Goal: Use online tool/utility: Utilize a website feature to perform a specific function

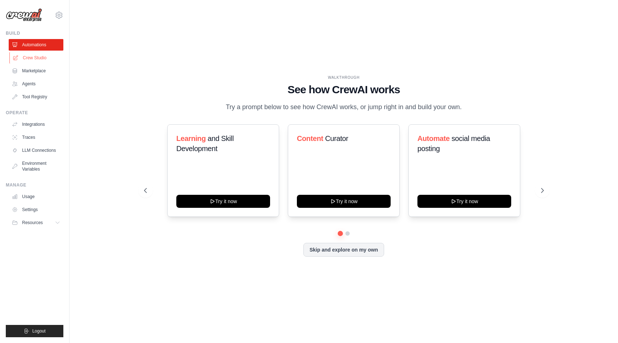
click at [46, 60] on link "Crew Studio" at bounding box center [36, 58] width 55 height 12
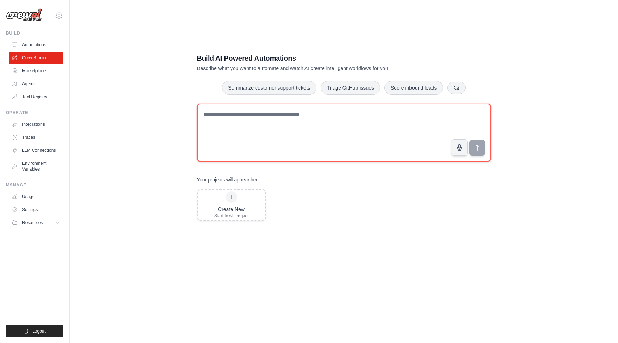
click at [221, 117] on textarea at bounding box center [344, 133] width 294 height 58
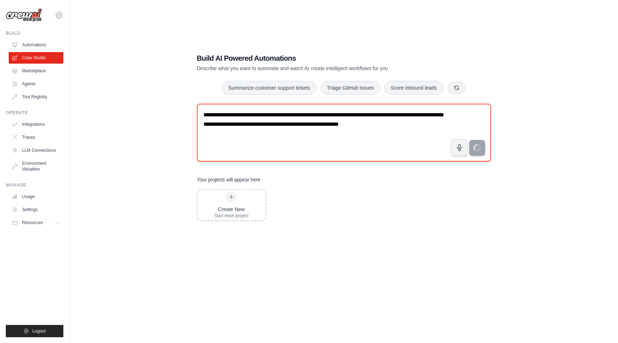
type textarea "**********"
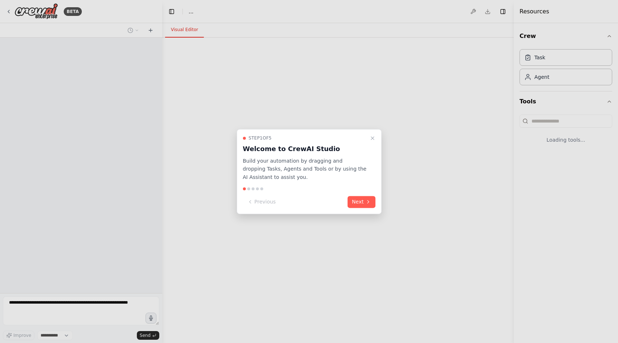
select select "****"
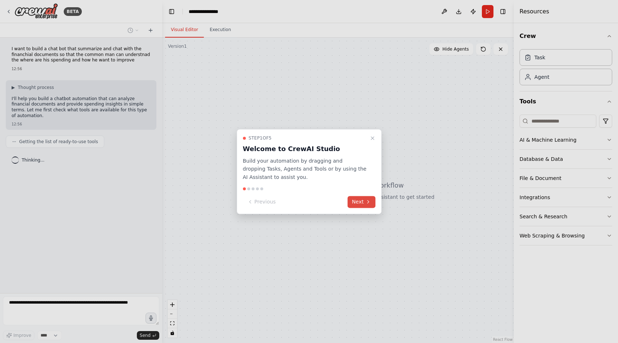
click at [353, 204] on button "Next" at bounding box center [361, 202] width 28 height 12
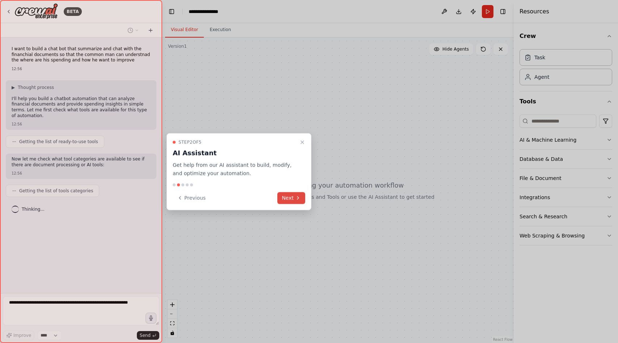
click at [297, 197] on icon at bounding box center [298, 198] width 6 height 6
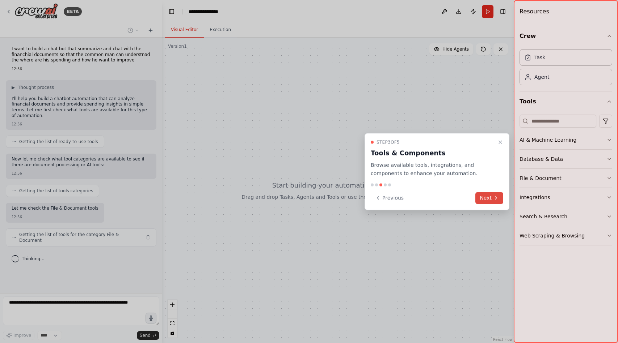
click at [493, 201] on button "Next" at bounding box center [489, 198] width 28 height 12
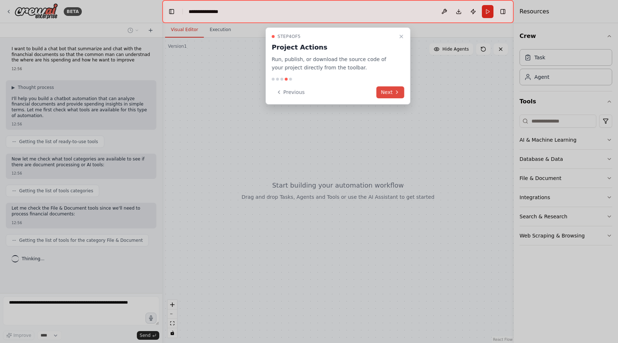
click at [388, 96] on button "Next" at bounding box center [390, 92] width 28 height 12
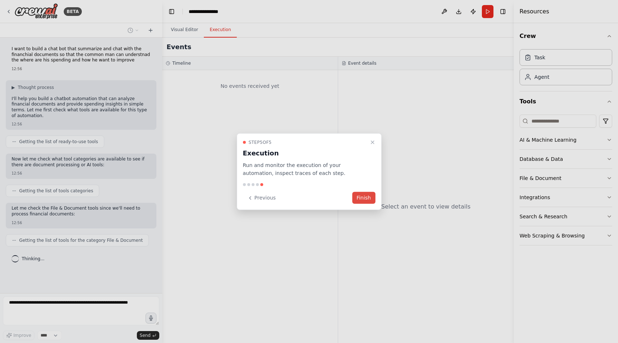
click at [364, 201] on button "Finish" at bounding box center [363, 198] width 23 height 12
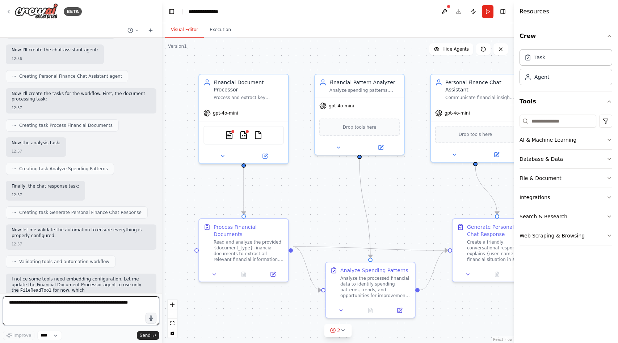
scroll to position [365, 0]
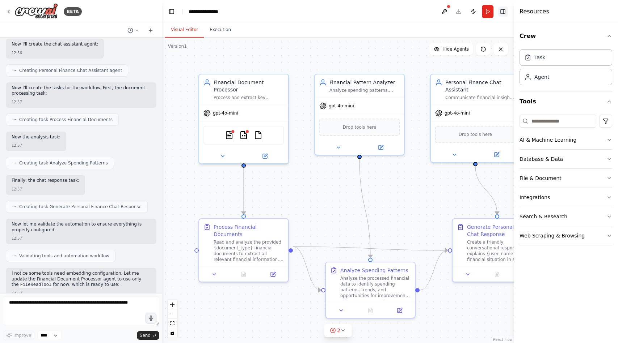
click at [503, 14] on button "Toggle Right Sidebar" at bounding box center [503, 12] width 10 height 10
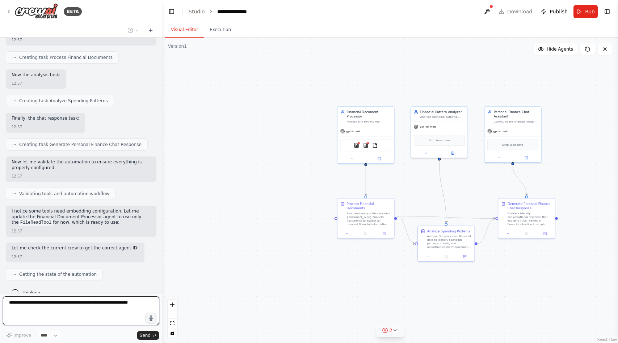
scroll to position [471, 0]
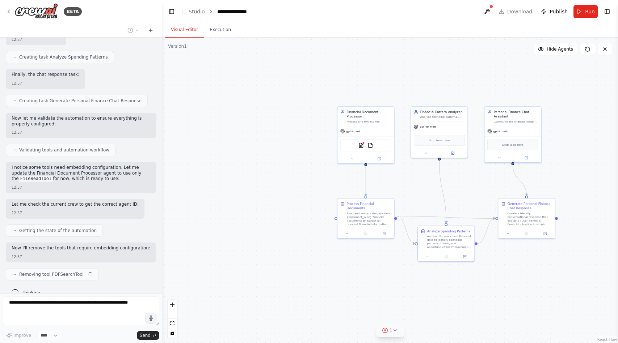
click at [394, 332] on icon at bounding box center [395, 331] width 6 height 6
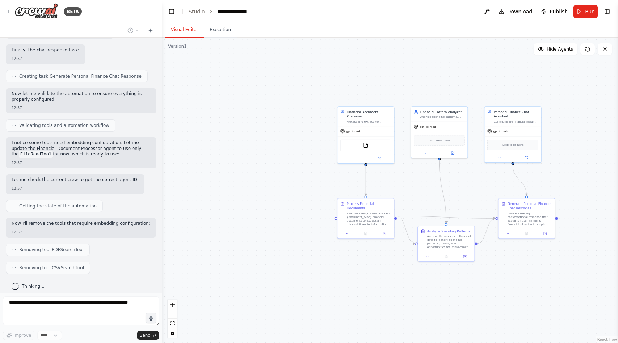
scroll to position [532, 0]
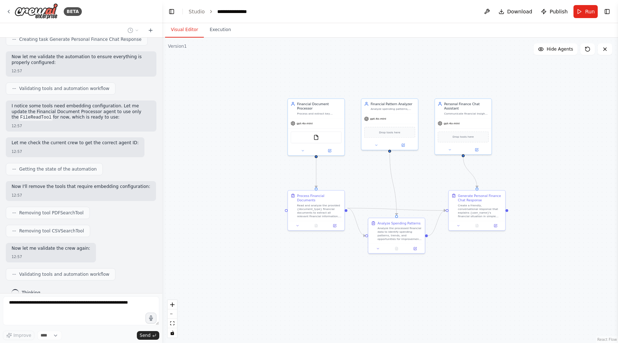
drag, startPoint x: 502, startPoint y: 261, endPoint x: 423, endPoint y: 246, distance: 80.6
click at [423, 246] on div ".deletable-edge-delete-btn { width: 20px; height: 20px; border: 0px solid #ffff…" at bounding box center [390, 191] width 456 height 306
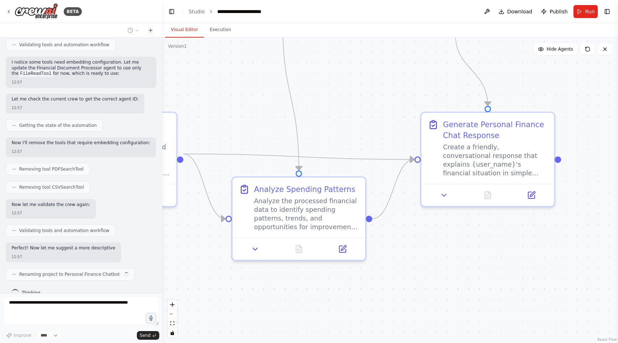
scroll to position [582, 0]
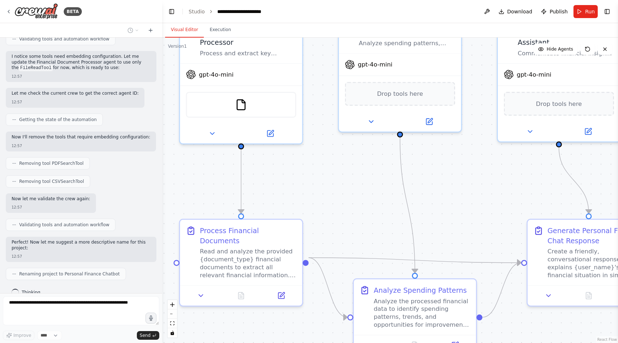
drag, startPoint x: 364, startPoint y: 109, endPoint x: 475, endPoint y: 216, distance: 154.3
click at [475, 216] on div ".deletable-edge-delete-btn { width: 20px; height: 20px; border: 0px solid #ffff…" at bounding box center [390, 191] width 456 height 306
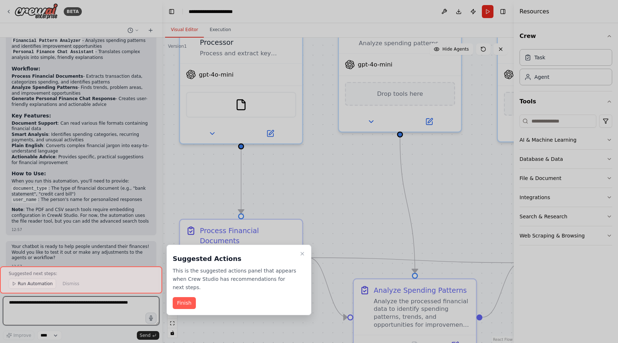
scroll to position [882, 0]
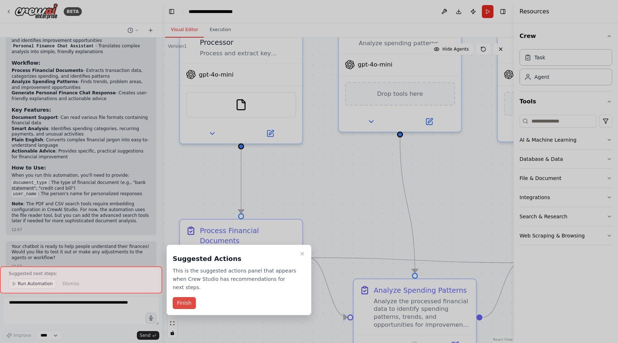
click at [187, 301] on button "Finish" at bounding box center [184, 303] width 23 height 12
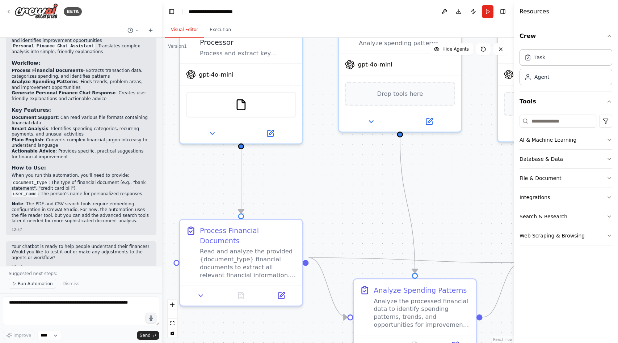
click at [37, 282] on span "Run Automation" at bounding box center [35, 284] width 35 height 6
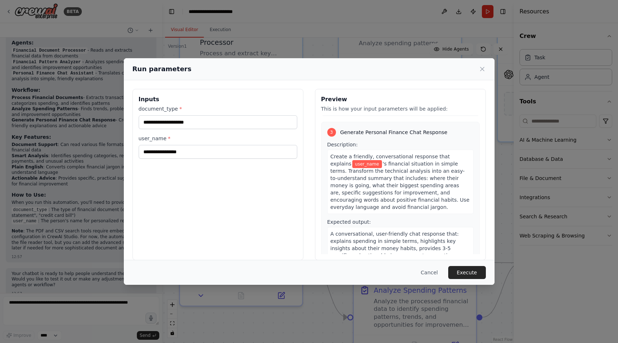
scroll to position [0, 0]
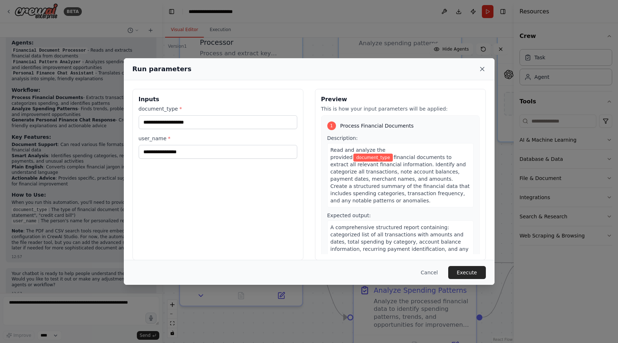
click at [483, 67] on icon at bounding box center [481, 69] width 7 height 7
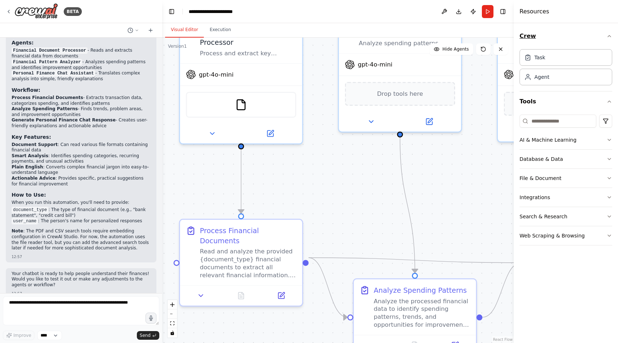
click at [608, 34] on icon "button" at bounding box center [609, 36] width 6 height 6
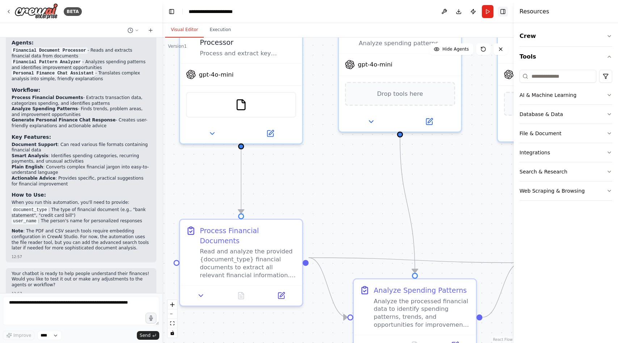
click at [503, 13] on button "Toggle Right Sidebar" at bounding box center [503, 12] width 10 height 10
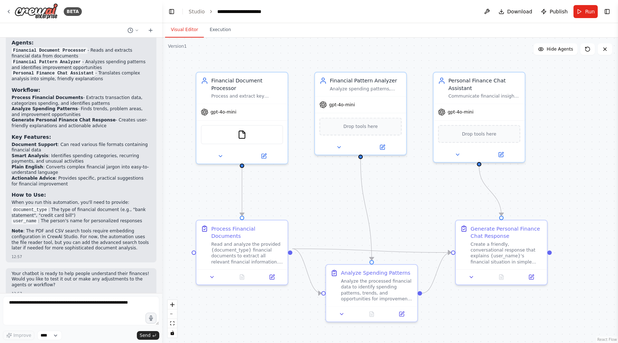
drag, startPoint x: 298, startPoint y: 152, endPoint x: 302, endPoint y: 176, distance: 24.6
click at [302, 176] on div ".deletable-edge-delete-btn { width: 20px; height: 20px; border: 0px solid #ffff…" at bounding box center [390, 191] width 456 height 306
